Goal: Information Seeking & Learning: Learn about a topic

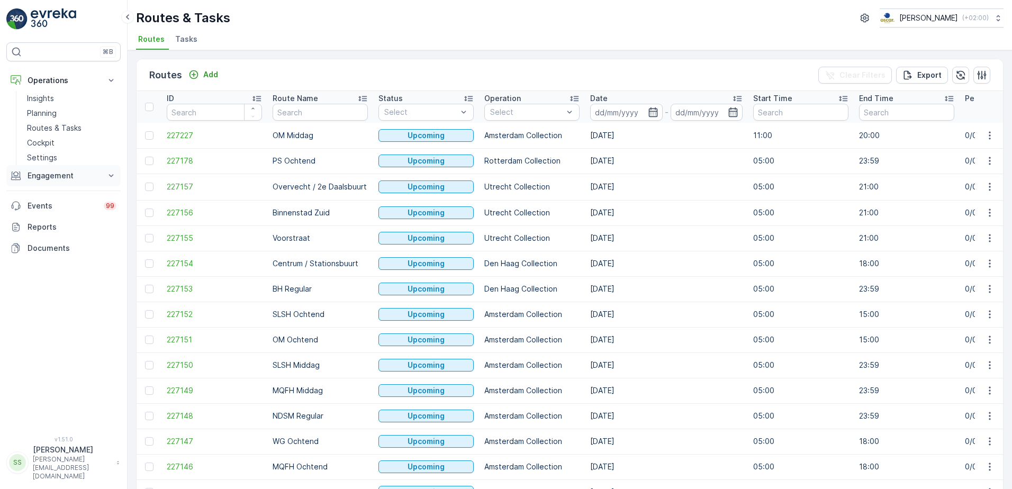
click at [44, 171] on p "Engagement" at bounding box center [64, 175] width 72 height 11
click at [43, 195] on p "Insights" at bounding box center [40, 193] width 27 height 11
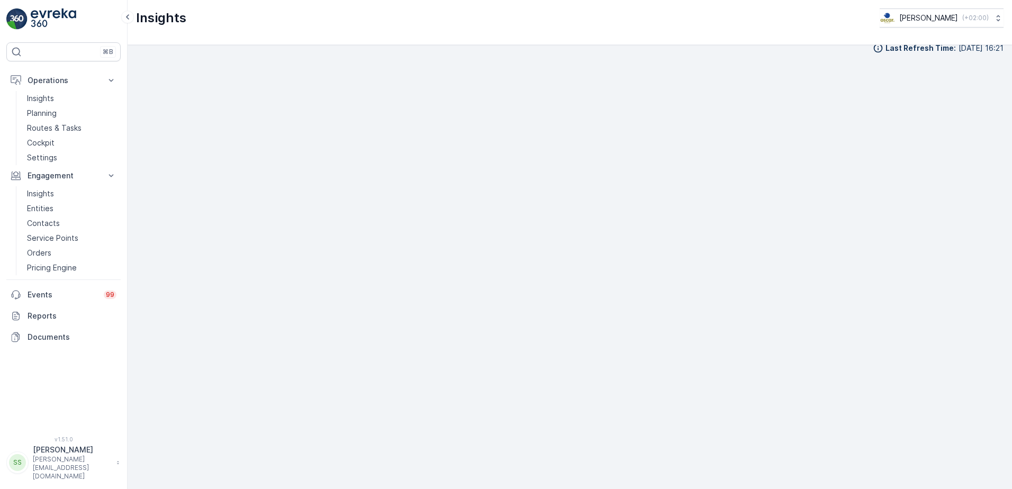
scroll to position [12, 0]
click at [17, 20] on img at bounding box center [16, 18] width 21 height 21
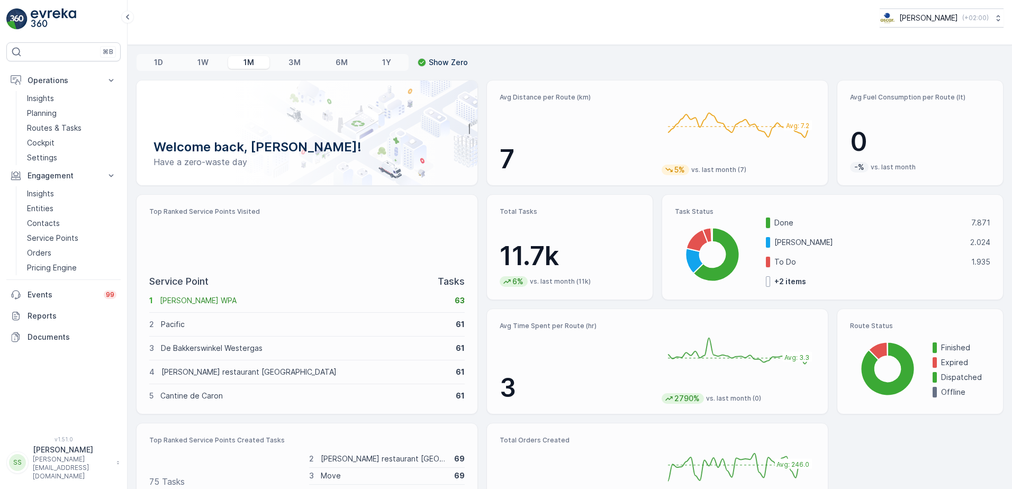
click at [129, 166] on div "1D 1W 1M 3M 6M 1Y Show Zero Welcome back, [PERSON_NAME]! Have a zero-waste day …" at bounding box center [570, 267] width 884 height 444
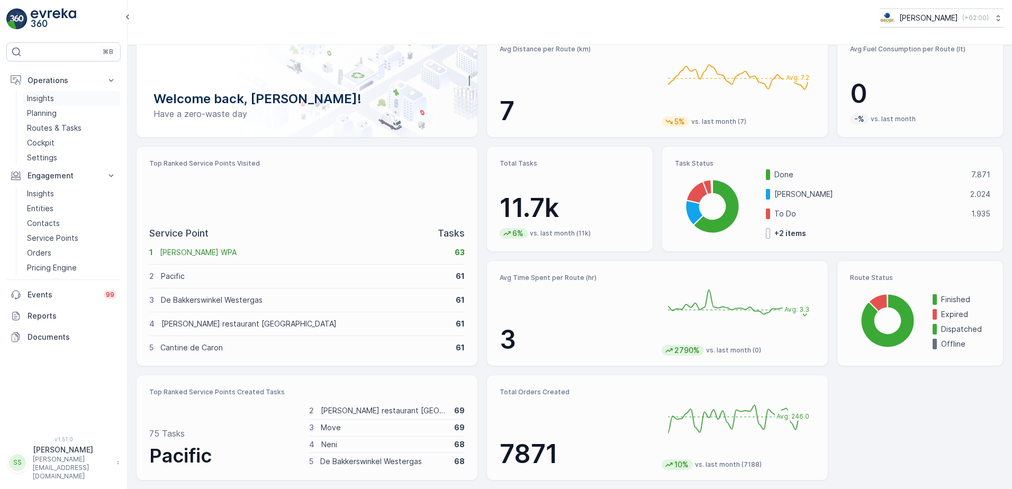
click at [34, 93] on p "Insights" at bounding box center [40, 98] width 27 height 11
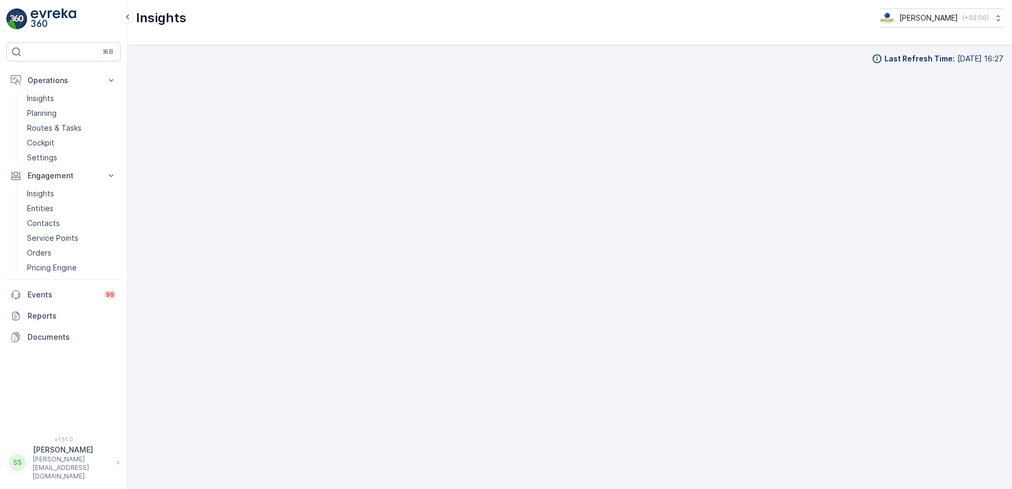
click at [157, 55] on div "Last Refresh Time : [DATE] 16:27" at bounding box center [569, 58] width 867 height 11
click at [166, 59] on div "Last Refresh Time : [DATE] 16:27" at bounding box center [569, 58] width 867 height 11
drag, startPoint x: 136, startPoint y: 17, endPoint x: 194, endPoint y: 17, distance: 57.7
click at [194, 17] on div "Insights [PERSON_NAME] ( +02:00 )" at bounding box center [569, 17] width 867 height 19
click at [172, 56] on div "Last Refresh Time : [DATE] 16:27" at bounding box center [569, 58] width 867 height 11
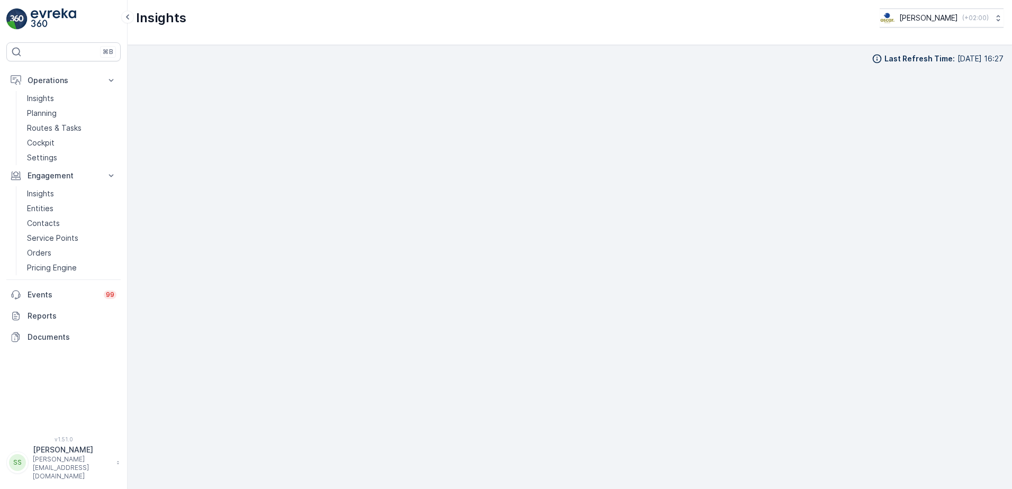
click at [159, 54] on div "Last Refresh Time : [DATE] 16:27" at bounding box center [569, 58] width 867 height 11
click at [156, 29] on div "Insights [PERSON_NAME] ( +02:00 )" at bounding box center [570, 22] width 884 height 45
click at [233, 60] on div "Last Refresh Time : [DATE] 16:27" at bounding box center [569, 58] width 867 height 11
